Goal: Transaction & Acquisition: Purchase product/service

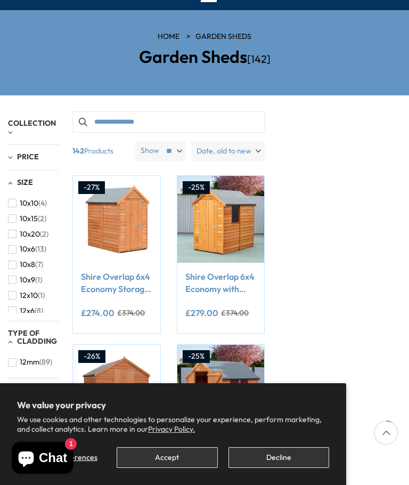
scroll to position [79, 0]
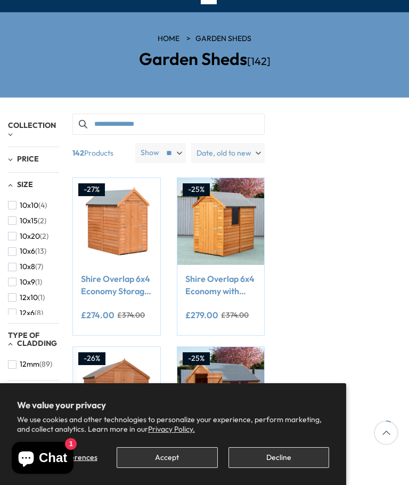
click at [200, 284] on link "Shire Overlap 6x4 Economy with Window Storage Shed" at bounding box center [220, 285] width 71 height 24
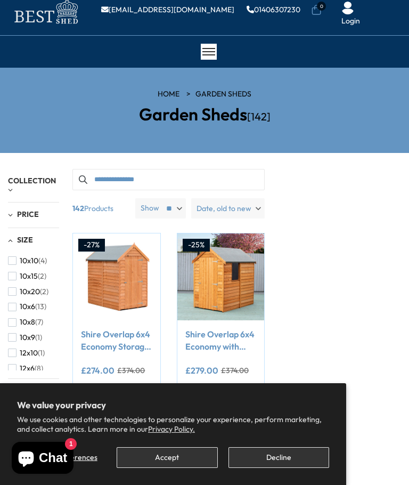
scroll to position [0, 0]
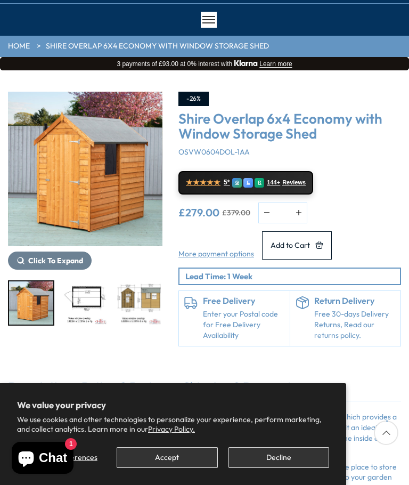
scroll to position [56, 0]
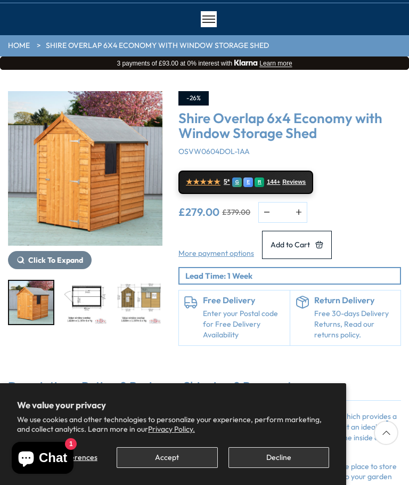
click at [47, 257] on span "Click To Expand" at bounding box center [55, 260] width 55 height 10
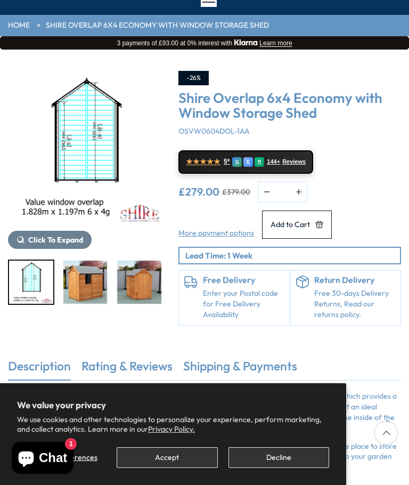
scroll to position [76, 0]
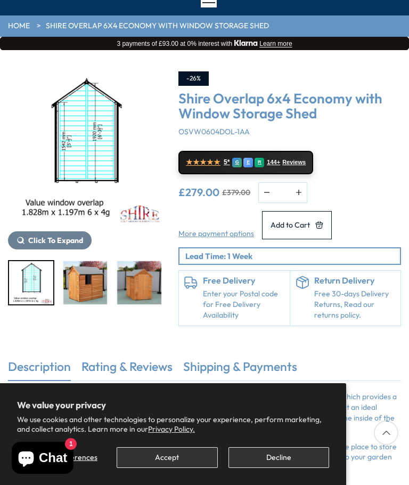
click at [34, 372] on link "Description" at bounding box center [39, 369] width 63 height 22
click at [35, 378] on link "Description" at bounding box center [39, 369] width 63 height 22
click at [37, 377] on link "Description" at bounding box center [39, 369] width 63 height 22
click at [45, 374] on link "Description" at bounding box center [39, 369] width 63 height 22
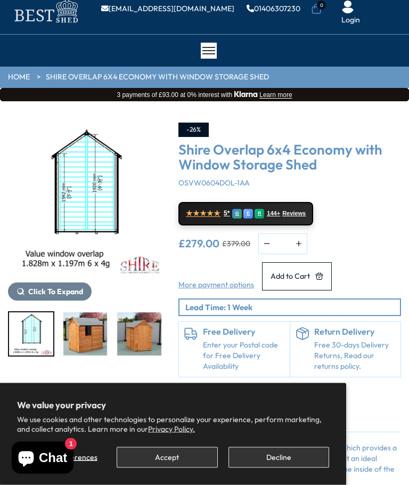
scroll to position [0, 0]
